Goal: Transaction & Acquisition: Purchase product/service

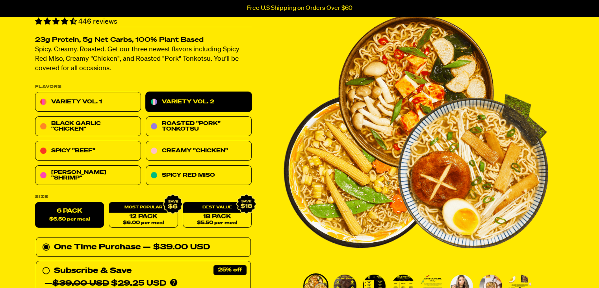
scroll to position [57, 0]
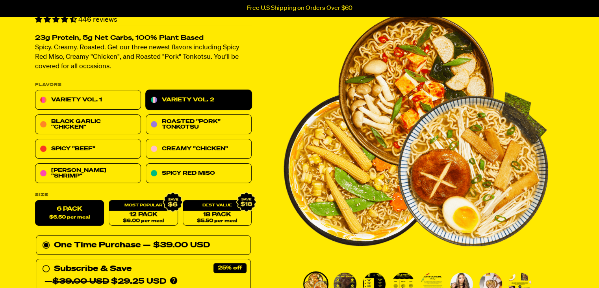
click at [373, 87] on img "1 of 8" at bounding box center [416, 129] width 265 height 265
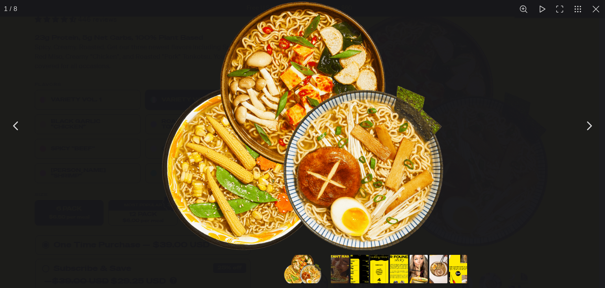
click at [325, 108] on img "You can close this modal content with the ESC key" at bounding box center [303, 126] width 282 height 248
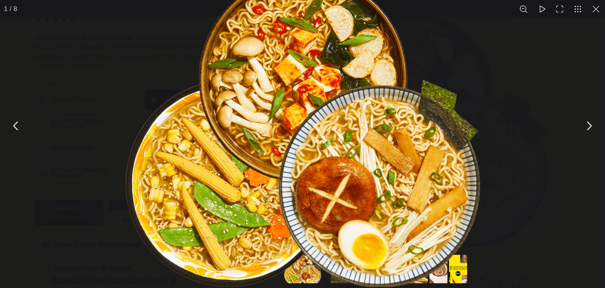
click at [312, 111] on img "You can close this modal content with the ESC key" at bounding box center [302, 130] width 355 height 312
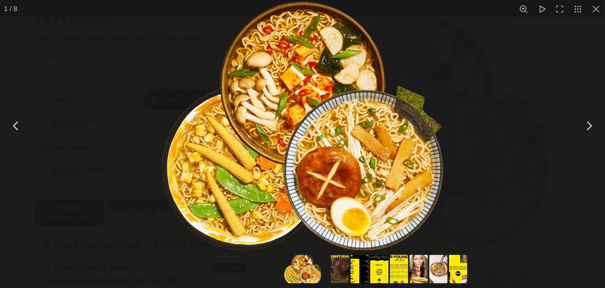
click at [594, 5] on button "You can close this modal content with the ESC key" at bounding box center [596, 9] width 18 height 18
